Goal: Information Seeking & Learning: Find contact information

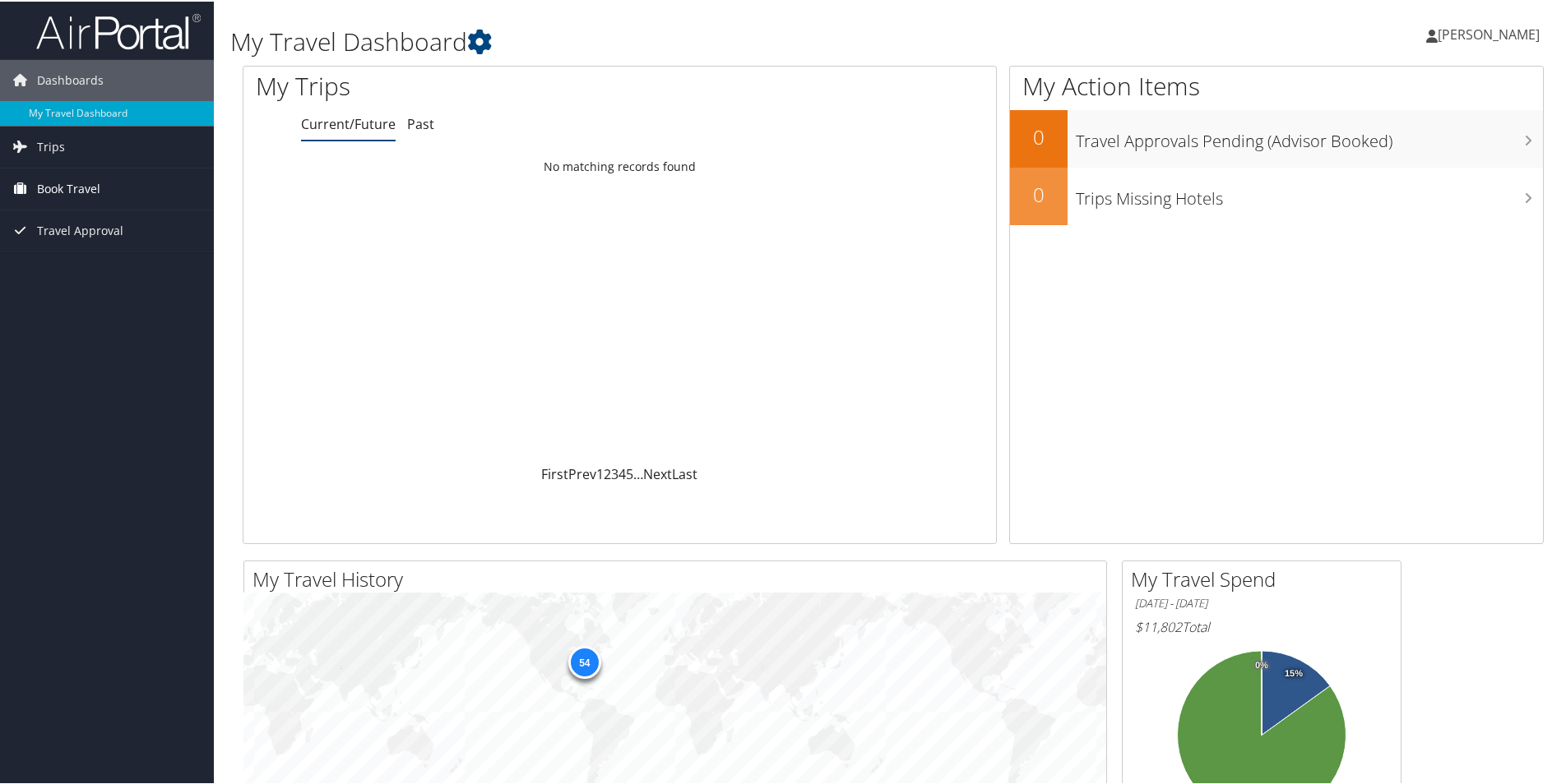
click at [114, 201] on link "Book Travel" at bounding box center [107, 186] width 214 height 41
click at [126, 267] on link "Book/Manage Online Trips" at bounding box center [107, 270] width 214 height 25
click at [1458, 27] on span "[PERSON_NAME]" at bounding box center [1488, 32] width 102 height 18
click at [1391, 149] on link "View Travel Profile" at bounding box center [1445, 147] width 184 height 28
click at [69, 217] on link "Agent Booking Request" at bounding box center [107, 220] width 214 height 25
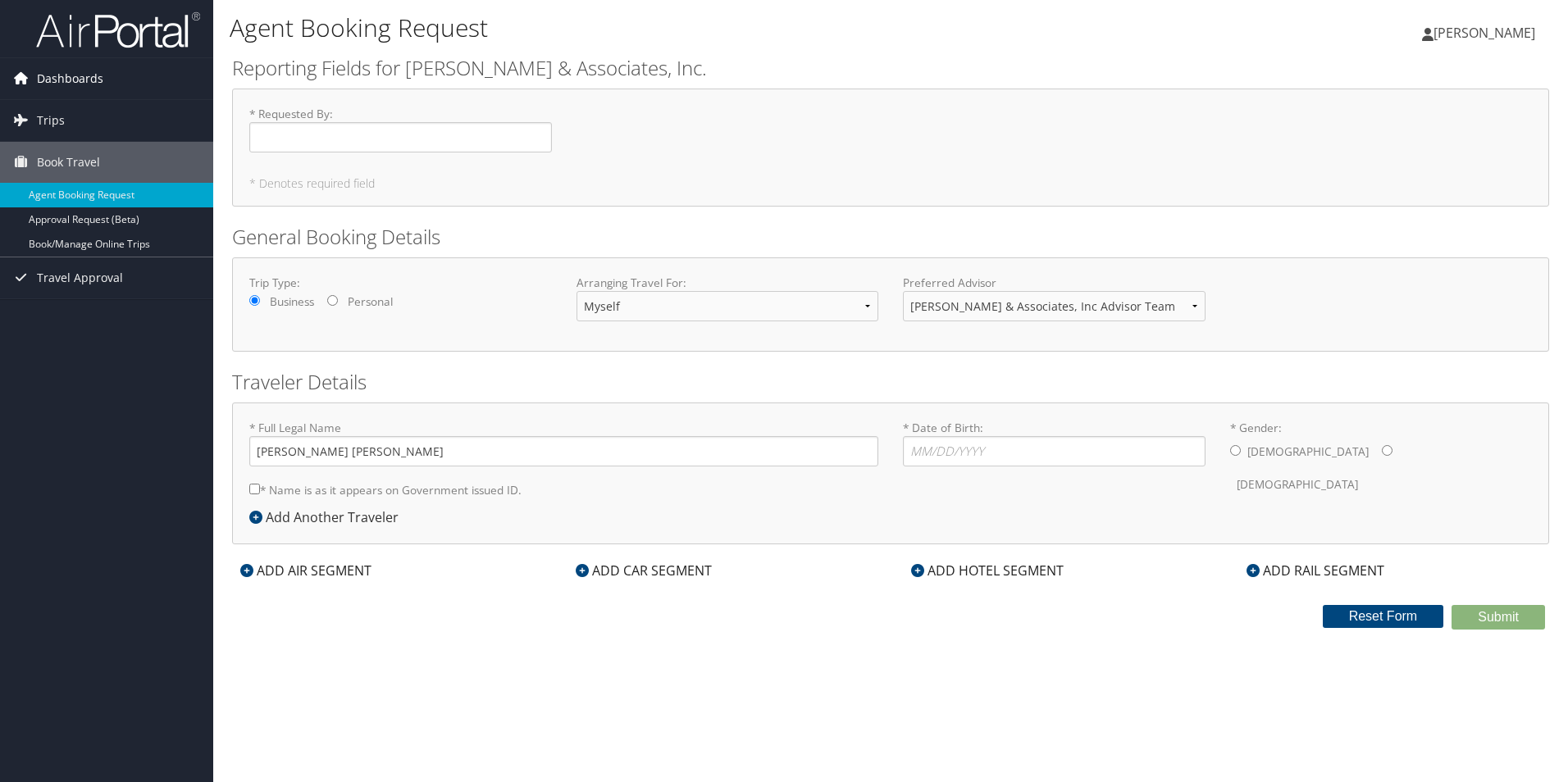
click at [132, 84] on link "Dashboards" at bounding box center [107, 78] width 213 height 41
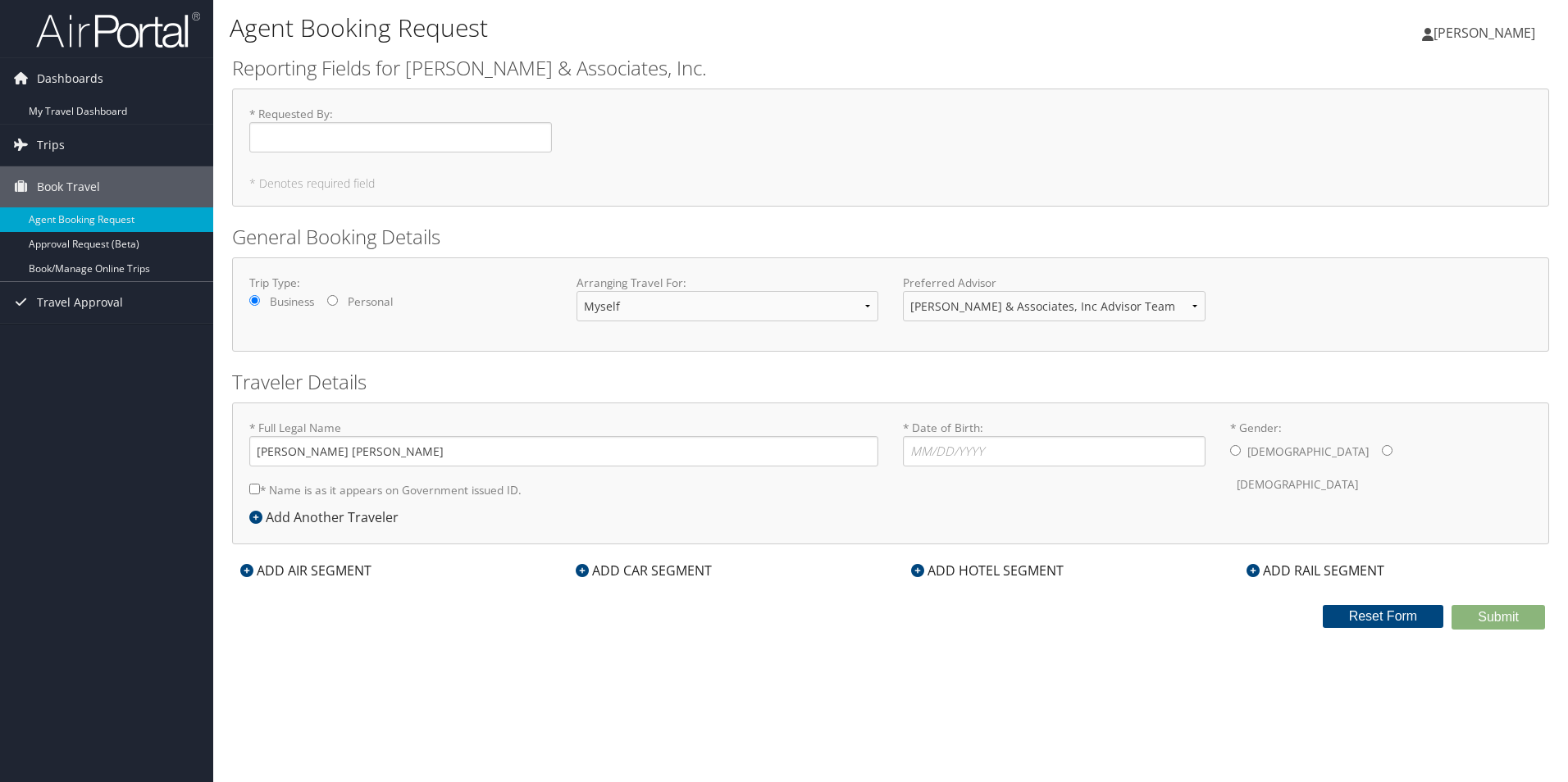
click at [1480, 42] on link "[PERSON_NAME]" at bounding box center [1486, 33] width 129 height 49
click at [1430, 125] on link "Travel Agency Contacts" at bounding box center [1443, 118] width 183 height 28
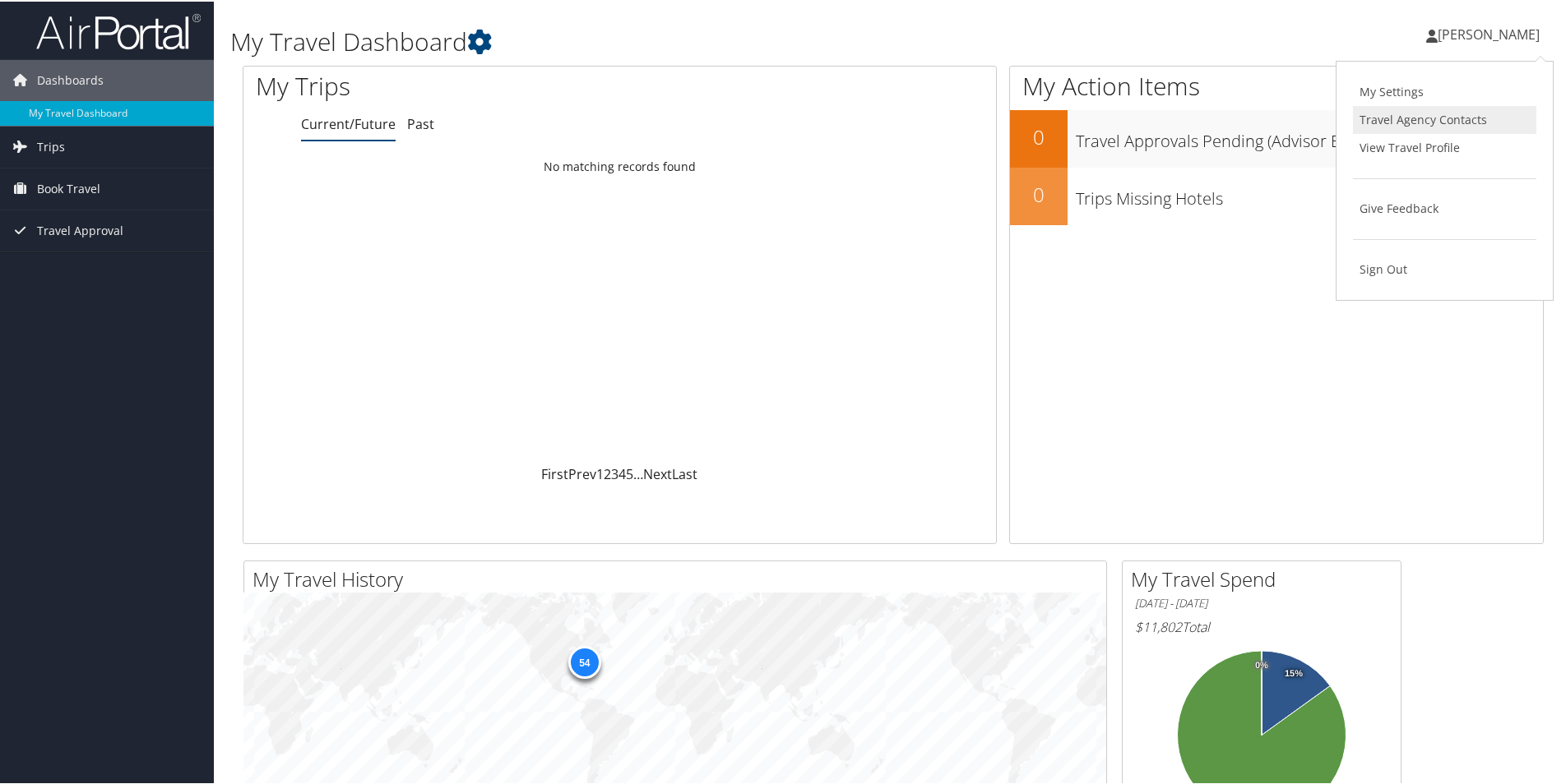
click at [1395, 121] on link "Travel Agency Contacts" at bounding box center [1445, 118] width 184 height 28
